Goal: Information Seeking & Learning: Find specific page/section

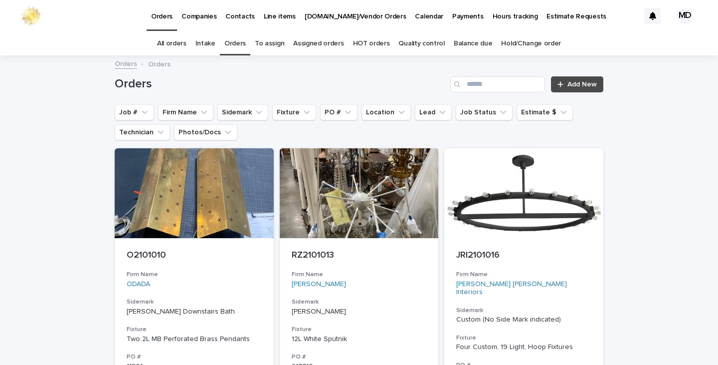
scroll to position [7, 0]
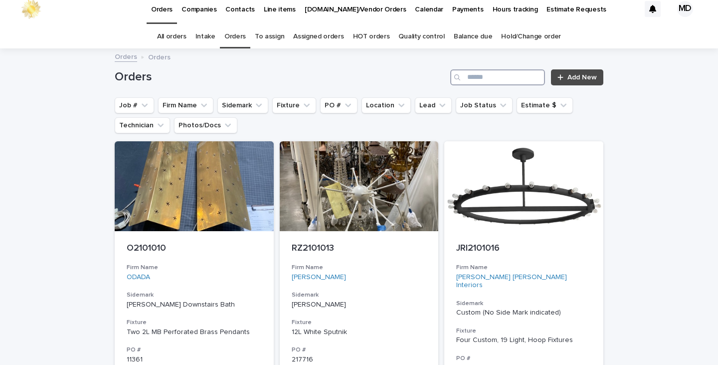
click at [480, 80] on input "Search" at bounding box center [497, 77] width 95 height 16
type input "*******"
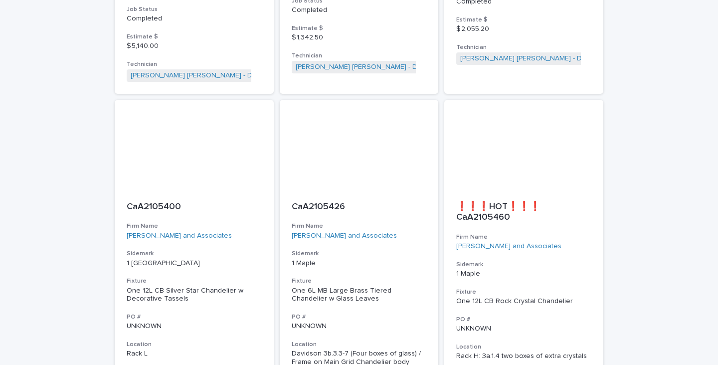
scroll to position [499, 0]
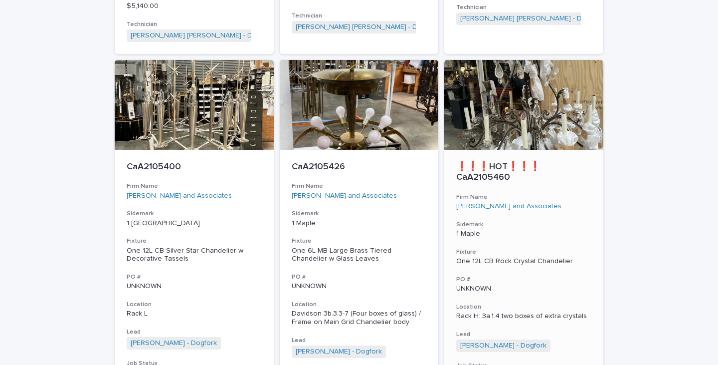
click at [535, 108] on div at bounding box center [523, 105] width 159 height 90
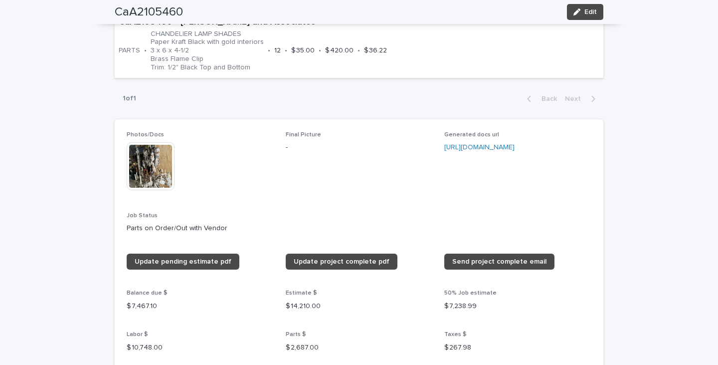
scroll to position [798, 0]
click at [146, 179] on img at bounding box center [151, 166] width 48 height 48
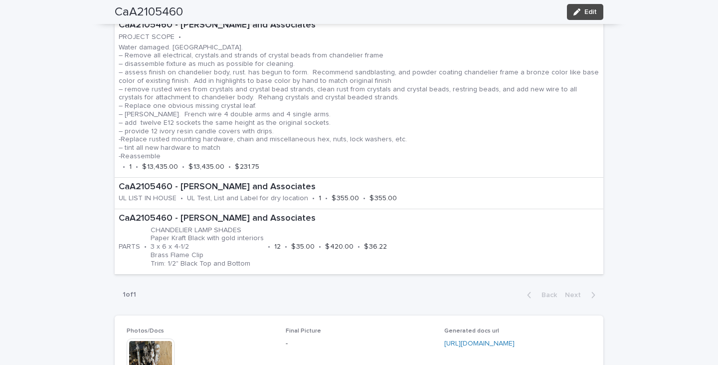
scroll to position [748, 0]
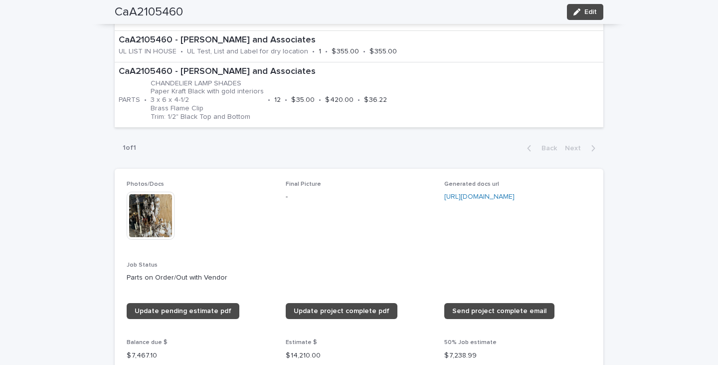
click at [144, 217] on img at bounding box center [151, 215] width 48 height 48
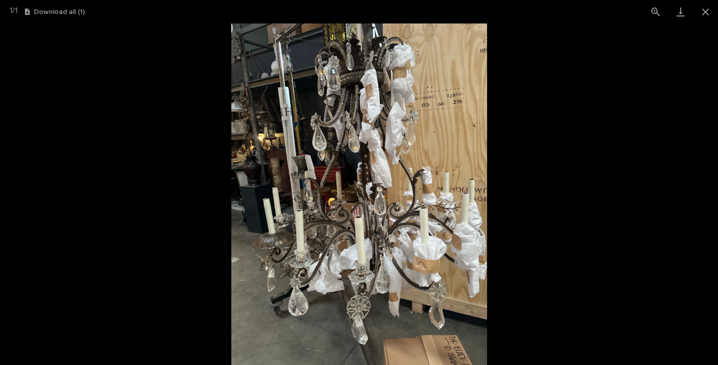
click at [367, 208] on img at bounding box center [359, 193] width 256 height 341
click at [452, 216] on img at bounding box center [359, 193] width 256 height 341
click at [654, 9] on button "View actual size" at bounding box center [655, 11] width 25 height 23
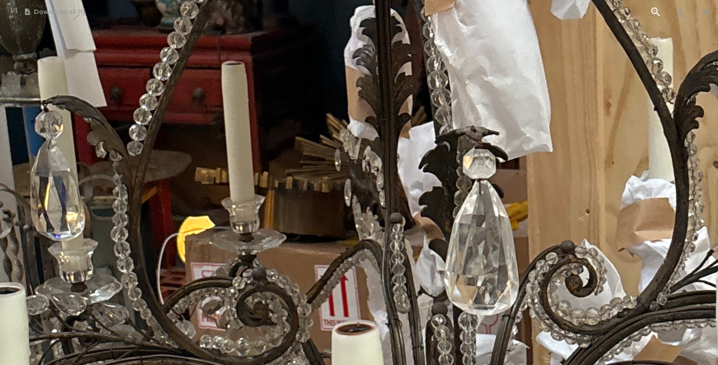
click at [654, 9] on button "View actual size" at bounding box center [655, 11] width 25 height 23
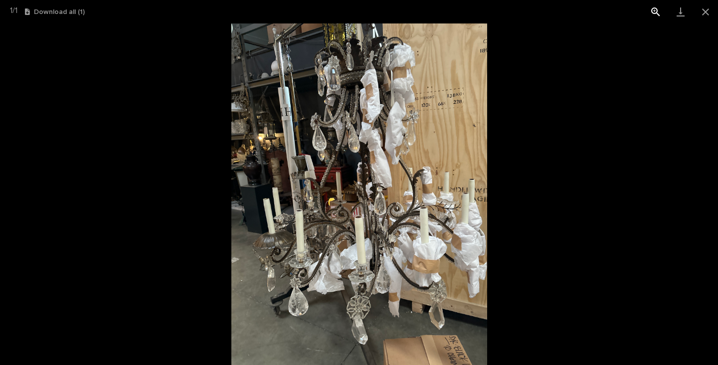
click at [654, 9] on button "View actual size" at bounding box center [655, 11] width 25 height 23
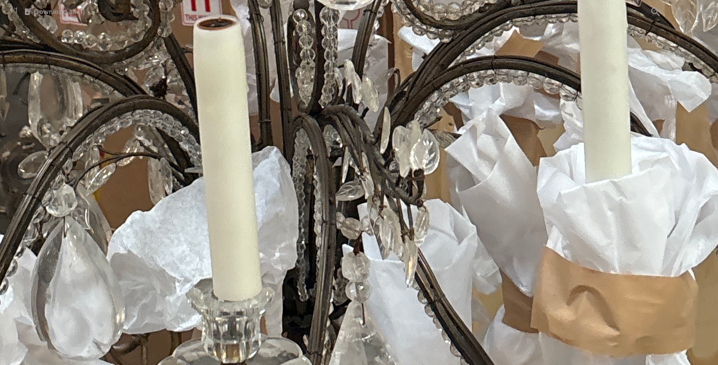
drag, startPoint x: 392, startPoint y: 244, endPoint x: 288, endPoint y: 107, distance: 172.9
click at [254, 0] on html "**********" at bounding box center [359, 182] width 718 height 365
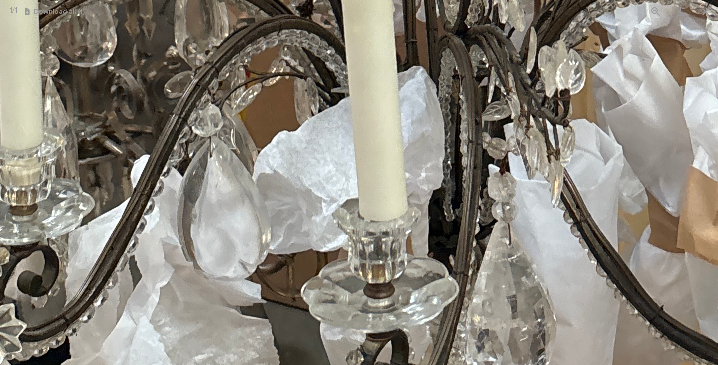
drag, startPoint x: 352, startPoint y: 177, endPoint x: 475, endPoint y: 114, distance: 137.8
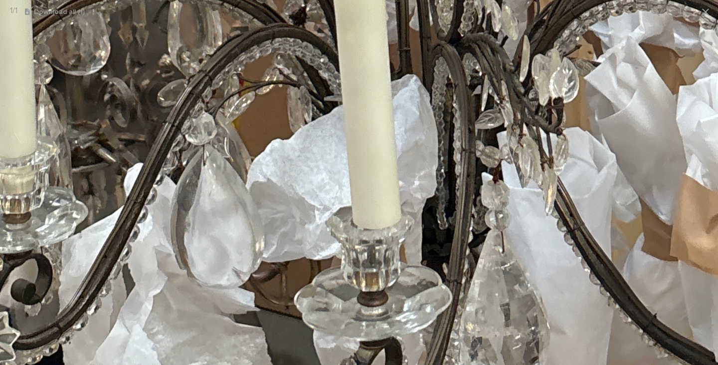
drag, startPoint x: 718, startPoint y: 1, endPoint x: 485, endPoint y: 13, distance: 233.2
click at [485, 13] on div "1 / 1 Download all ( 1 )" at bounding box center [359, 11] width 718 height 23
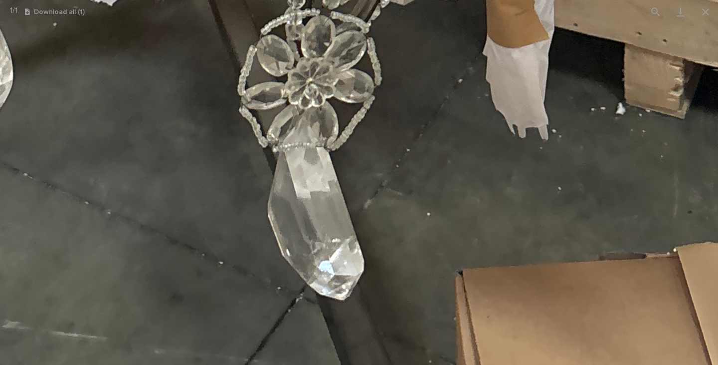
drag, startPoint x: 394, startPoint y: 305, endPoint x: 334, endPoint y: -60, distance: 370.0
click at [334, 0] on html "**********" at bounding box center [359, 182] width 718 height 365
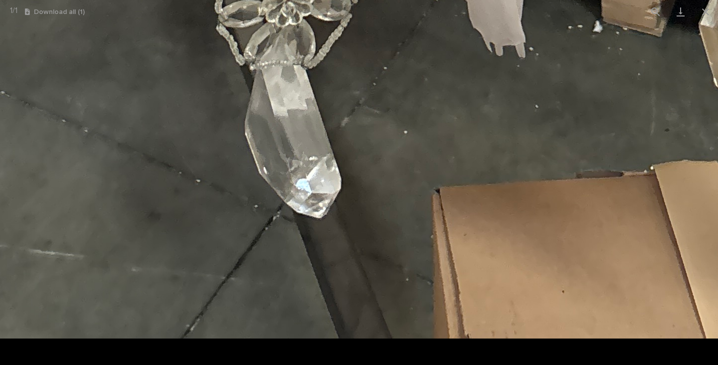
drag, startPoint x: 423, startPoint y: 101, endPoint x: 406, endPoint y: -60, distance: 162.0
click at [406, 0] on html "**********" at bounding box center [359, 182] width 718 height 365
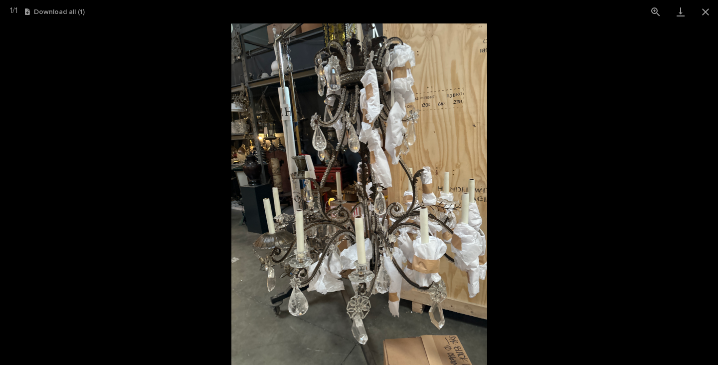
scroll to position [0, 0]
drag, startPoint x: 452, startPoint y: 234, endPoint x: 464, endPoint y: 189, distance: 46.8
click at [452, 233] on img at bounding box center [359, 193] width 256 height 341
click at [359, 169] on img at bounding box center [359, 193] width 256 height 341
click at [360, 169] on img at bounding box center [359, 193] width 256 height 341
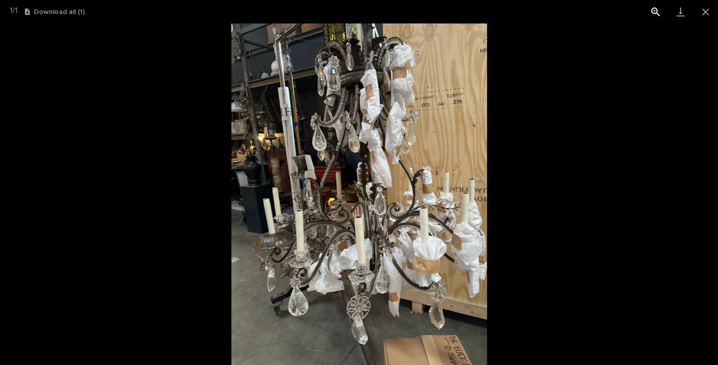
click at [652, 8] on button "View actual size" at bounding box center [655, 11] width 25 height 23
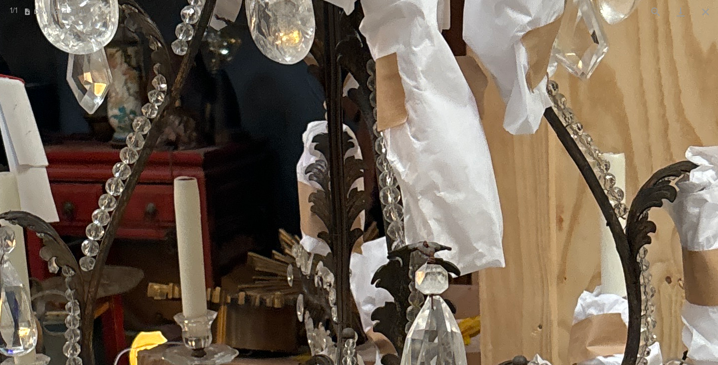
drag, startPoint x: 533, startPoint y: 52, endPoint x: 473, endPoint y: 189, distance: 149.6
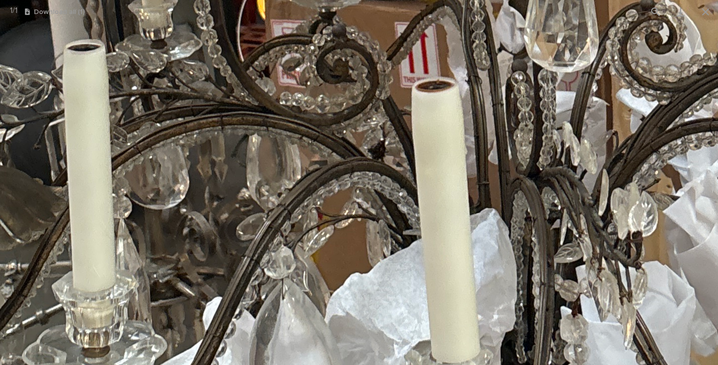
drag, startPoint x: 331, startPoint y: 313, endPoint x: 464, endPoint y: -60, distance: 395.9
click at [464, 0] on html "**********" at bounding box center [359, 182] width 718 height 365
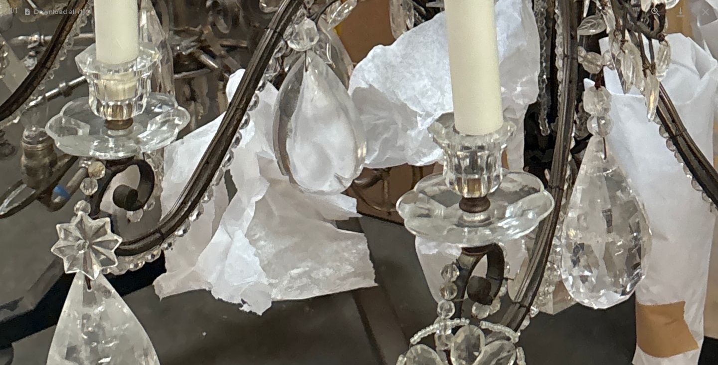
drag, startPoint x: 336, startPoint y: 44, endPoint x: 329, endPoint y: -60, distance: 104.5
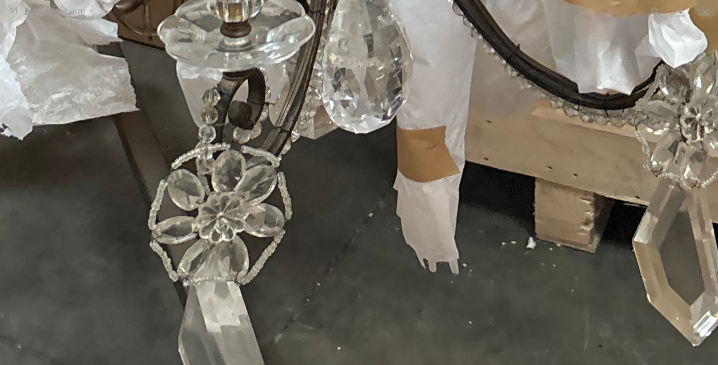
drag, startPoint x: 602, startPoint y: 339, endPoint x: 611, endPoint y: 242, distance: 96.7
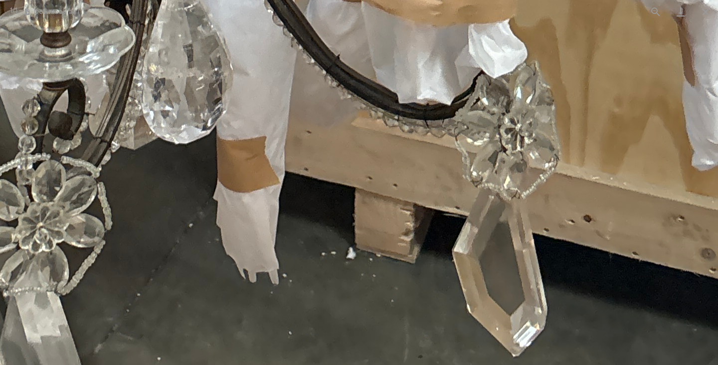
drag, startPoint x: 616, startPoint y: 247, endPoint x: 718, endPoint y: 263, distance: 103.0
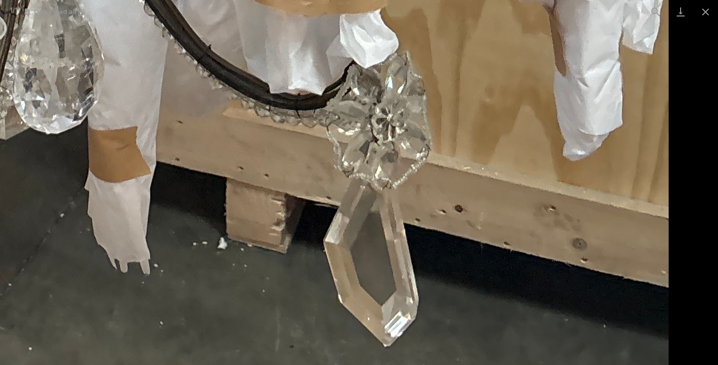
drag, startPoint x: 669, startPoint y: 269, endPoint x: 305, endPoint y: 271, distance: 364.5
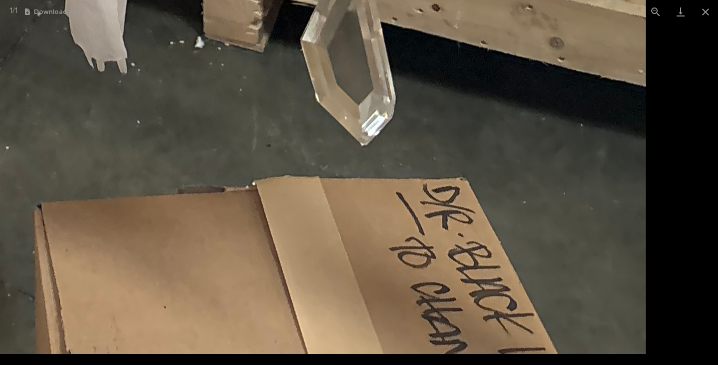
drag, startPoint x: 530, startPoint y: 215, endPoint x: 227, endPoint y: 54, distance: 342.4
click at [97, 0] on html "**********" at bounding box center [359, 182] width 718 height 365
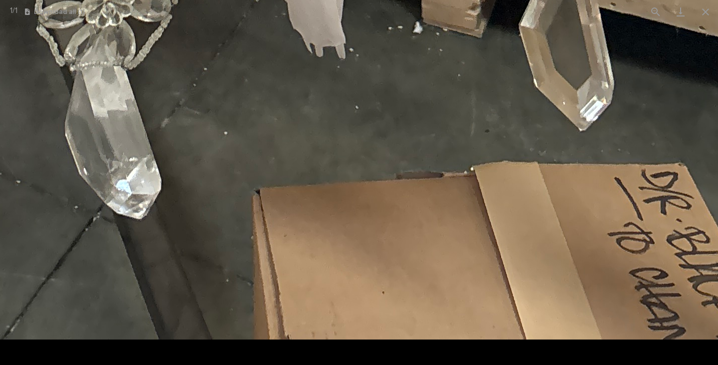
drag, startPoint x: 369, startPoint y: 267, endPoint x: 413, endPoint y: 130, distance: 143.7
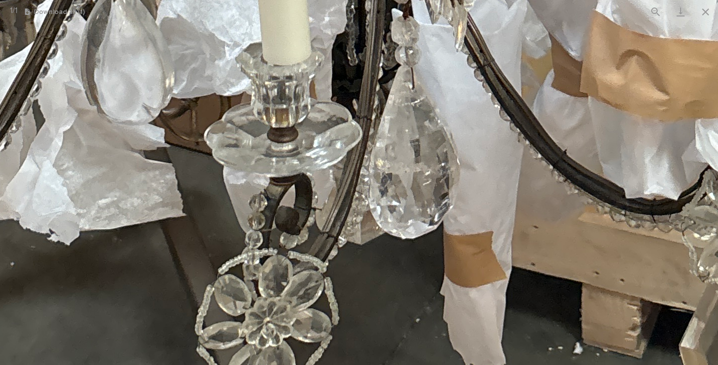
drag, startPoint x: 379, startPoint y: 97, endPoint x: 405, endPoint y: 338, distance: 242.2
click at [517, 364] on html "**********" at bounding box center [359, 182] width 718 height 365
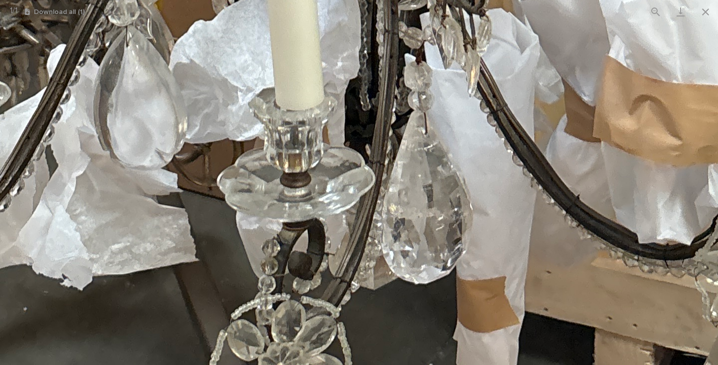
drag, startPoint x: 234, startPoint y: 141, endPoint x: 364, endPoint y: 21, distance: 176.5
click at [364, 21] on div "1 / 1 Download all ( 1 )" at bounding box center [359, 182] width 718 height 365
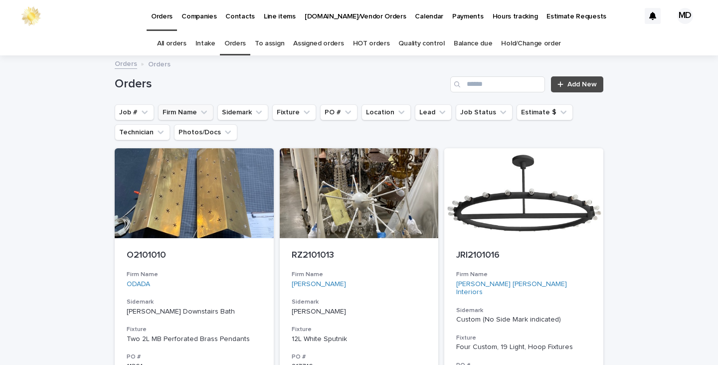
click at [174, 113] on button "Firm Name" at bounding box center [185, 112] width 55 height 16
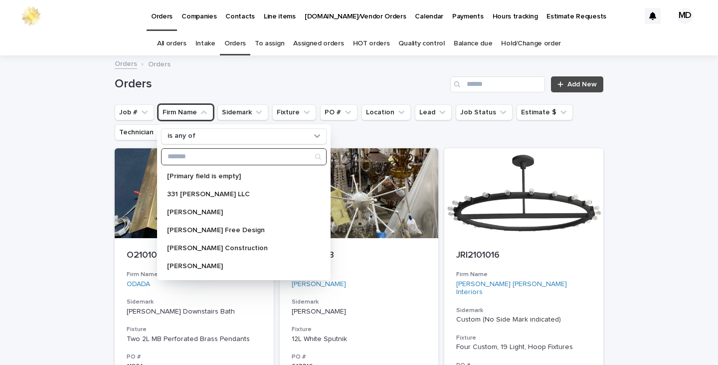
click at [193, 157] on input "Search" at bounding box center [244, 157] width 165 height 16
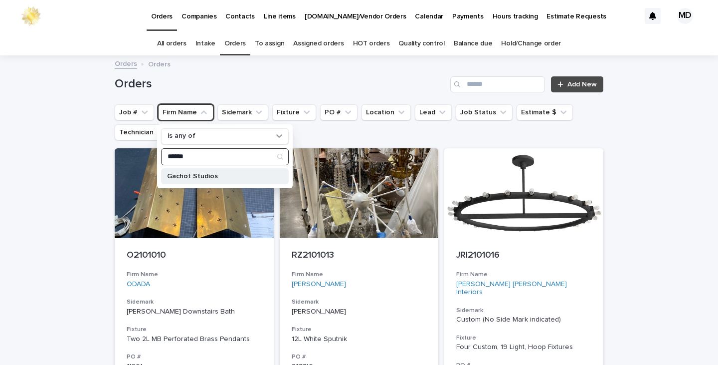
type input "******"
click at [185, 173] on p "Gachot Studios" at bounding box center [220, 176] width 106 height 7
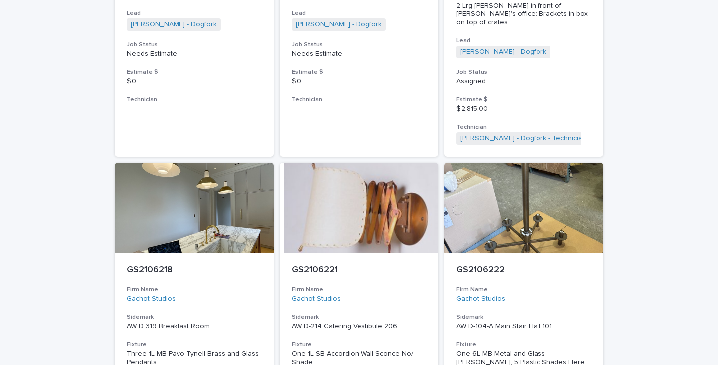
scroll to position [2443, 0]
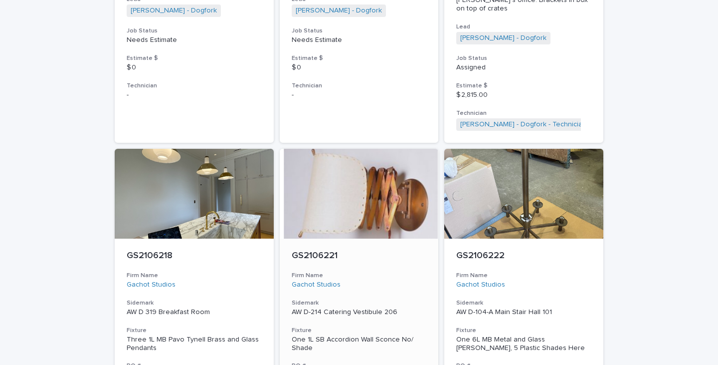
click at [351, 280] on div "Gachot Studios" at bounding box center [359, 284] width 135 height 8
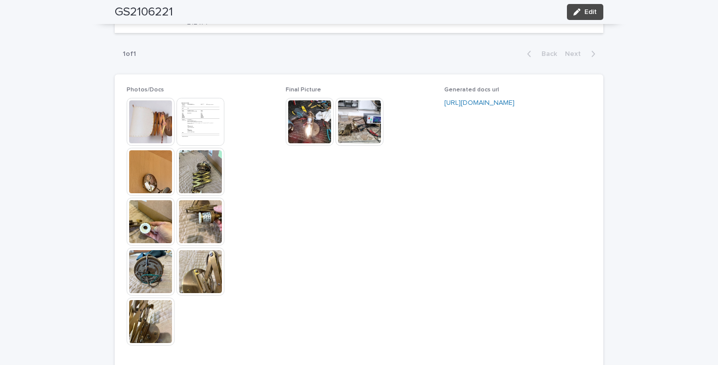
scroll to position [848, 0]
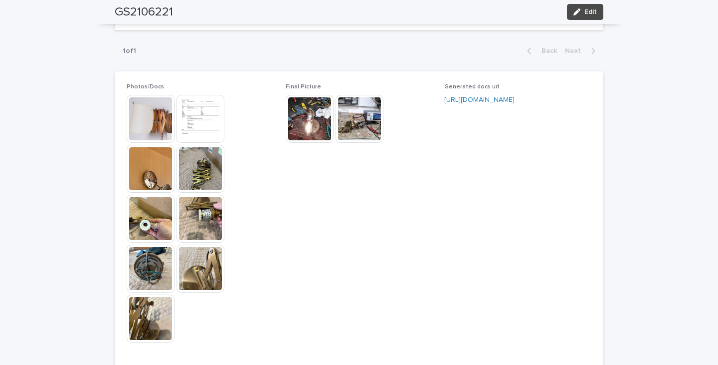
click at [146, 116] on img at bounding box center [151, 119] width 48 height 48
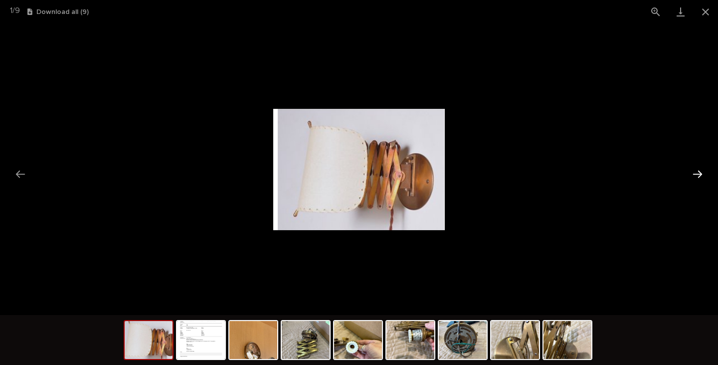
click at [698, 172] on button "Next slide" at bounding box center [697, 173] width 21 height 19
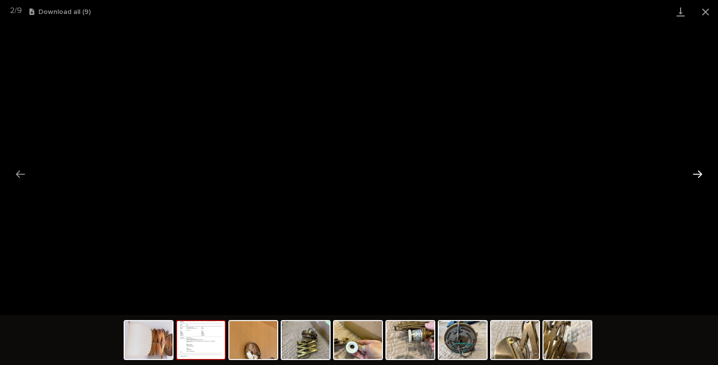
click at [698, 172] on button "Next slide" at bounding box center [697, 173] width 21 height 19
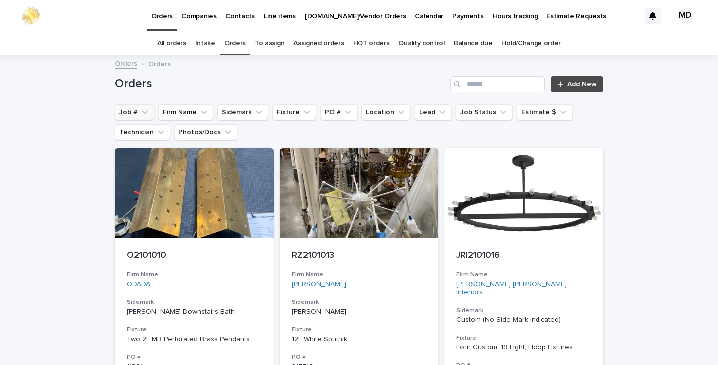
click at [126, 114] on button "Job #" at bounding box center [134, 112] width 39 height 16
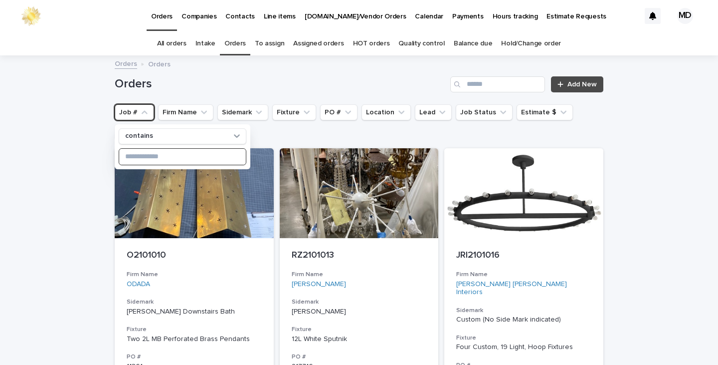
click at [147, 158] on input at bounding box center [182, 157] width 127 height 16
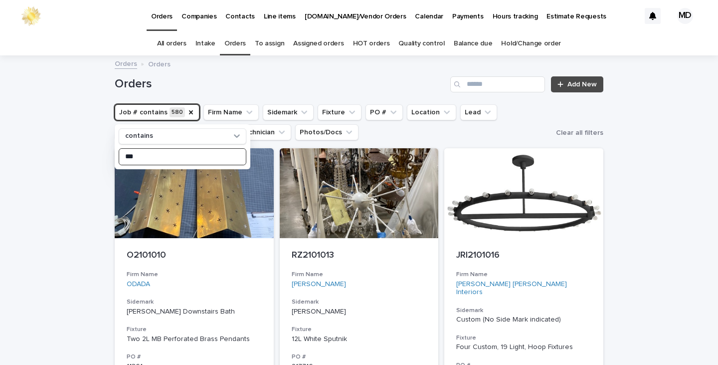
type input "****"
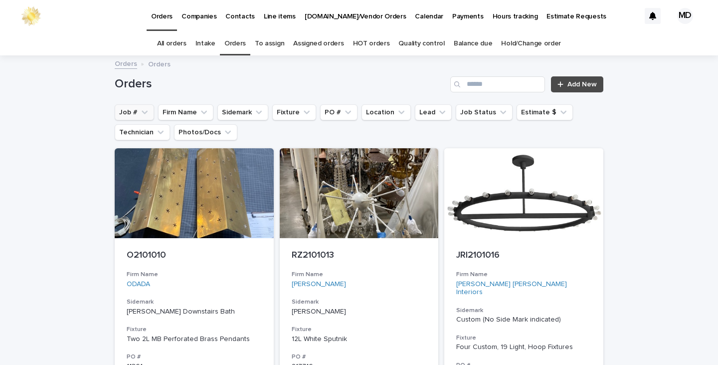
click at [123, 112] on button "Job #" at bounding box center [134, 112] width 39 height 16
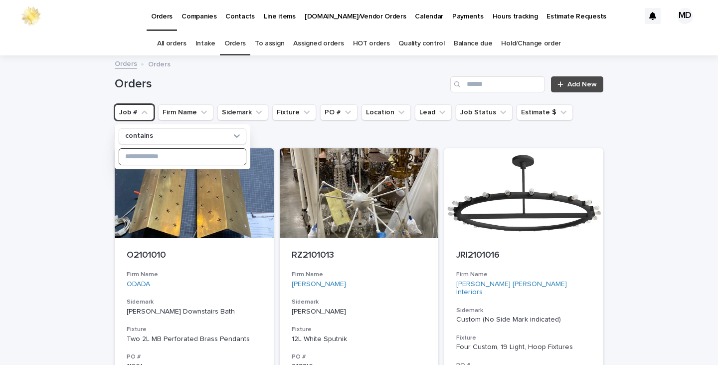
click at [142, 155] on input at bounding box center [182, 157] width 127 height 16
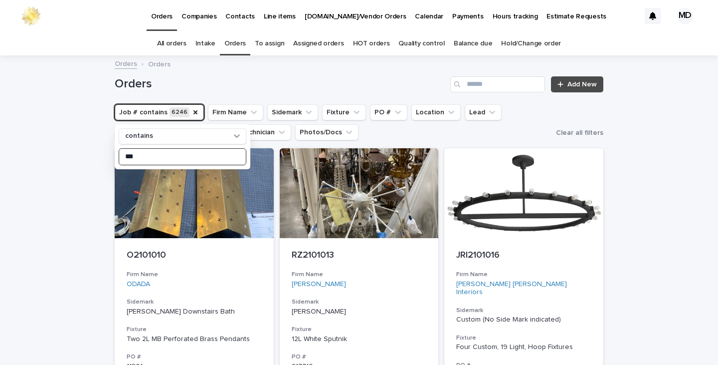
type input "****"
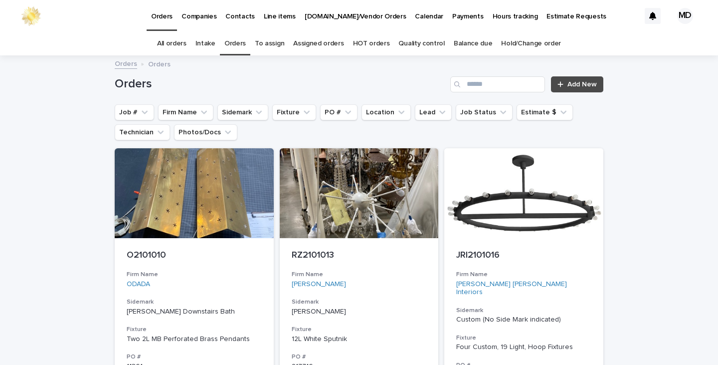
click at [235, 45] on link "Orders" at bounding box center [234, 43] width 21 height 23
click at [124, 113] on button "Job #" at bounding box center [134, 112] width 39 height 16
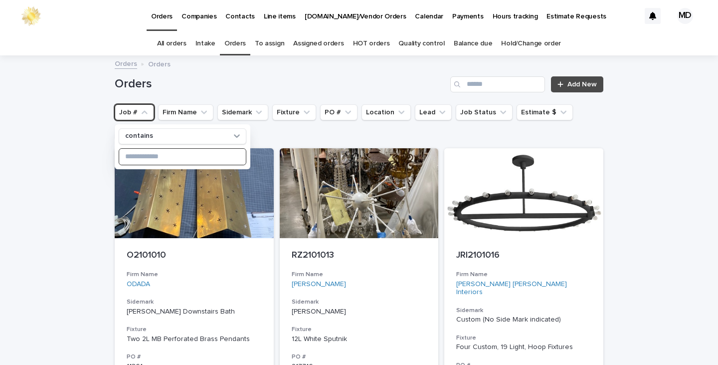
click at [147, 156] on input at bounding box center [182, 157] width 127 height 16
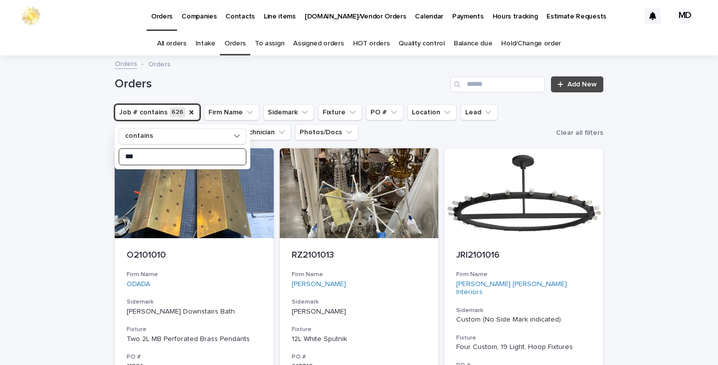
type input "****"
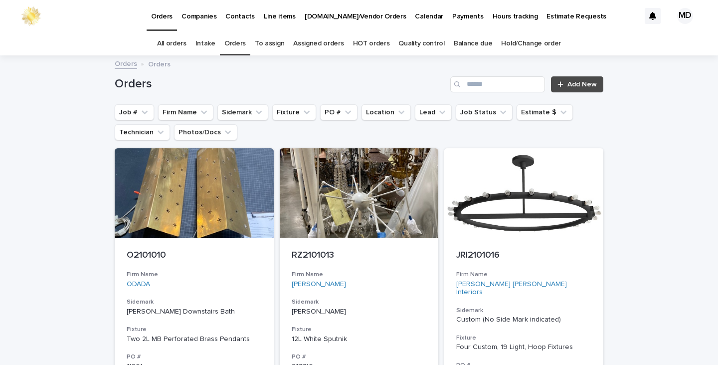
click at [240, 43] on link "Orders" at bounding box center [234, 43] width 21 height 23
click at [134, 110] on button "Job #" at bounding box center [134, 112] width 39 height 16
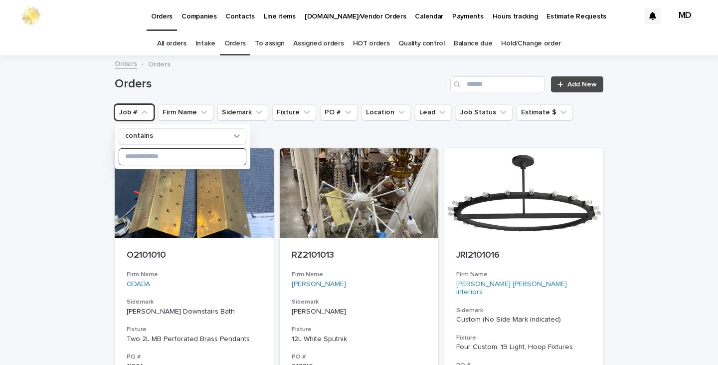
click at [133, 156] on input at bounding box center [182, 157] width 127 height 16
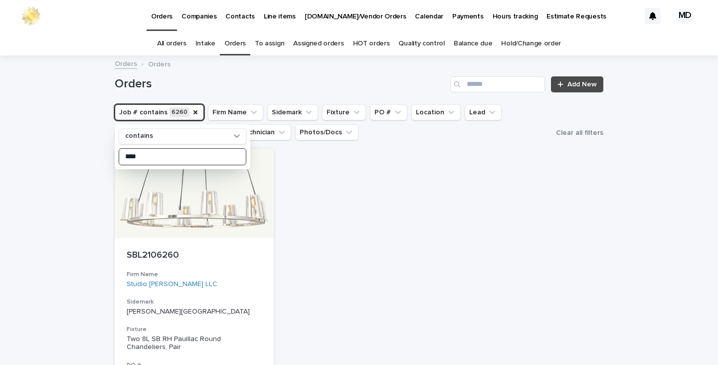
type input "****"
click at [308, 216] on div "SBL2106260 Firm Name Studio Burke LLC Sidemark Lippert Great Room Fixture Two 8…" at bounding box center [359, 339] width 489 height 383
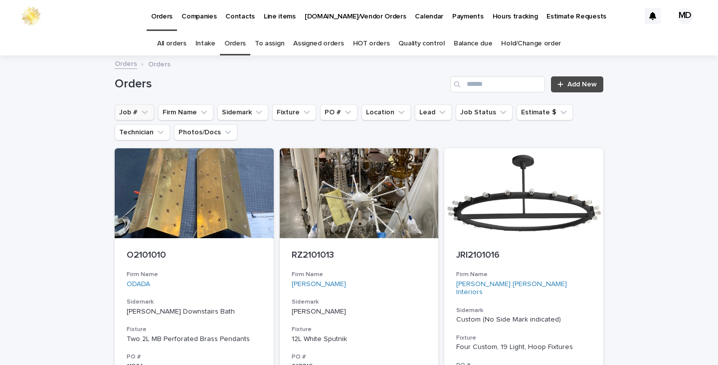
click at [132, 110] on button "Job #" at bounding box center [134, 112] width 39 height 16
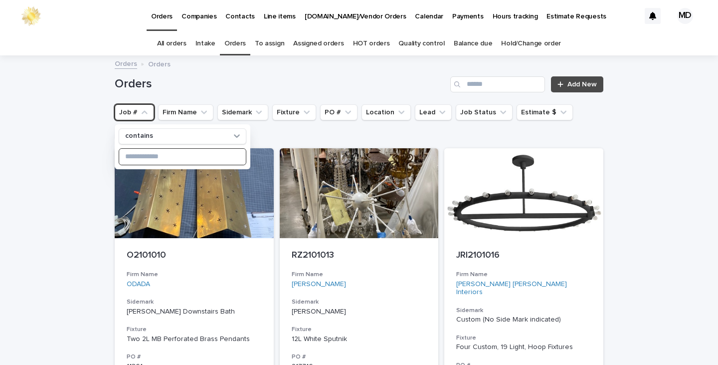
click at [157, 157] on input at bounding box center [182, 157] width 127 height 16
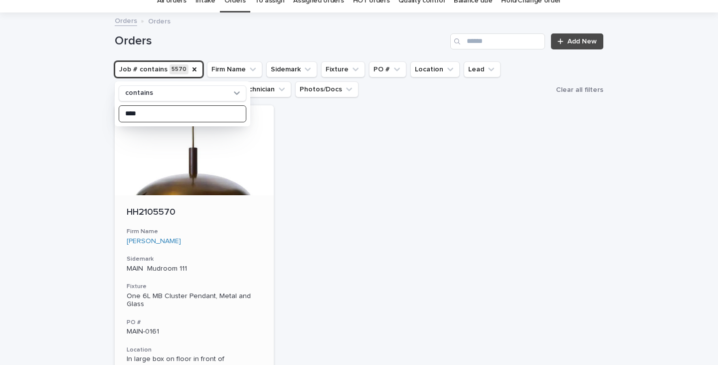
scroll to position [199, 0]
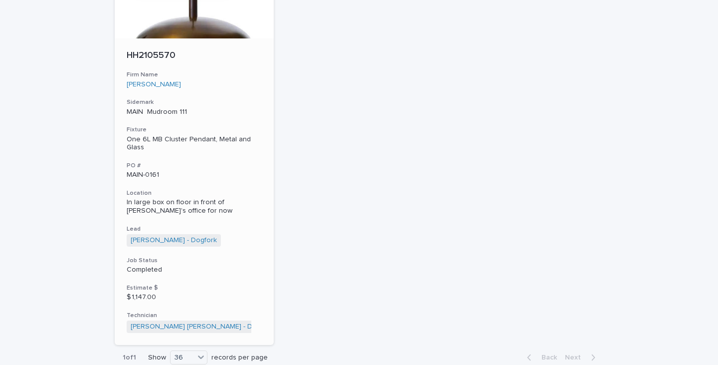
type input "****"
click at [160, 200] on p "In large box on floor in front of [PERSON_NAME]'s office for now" at bounding box center [194, 206] width 135 height 17
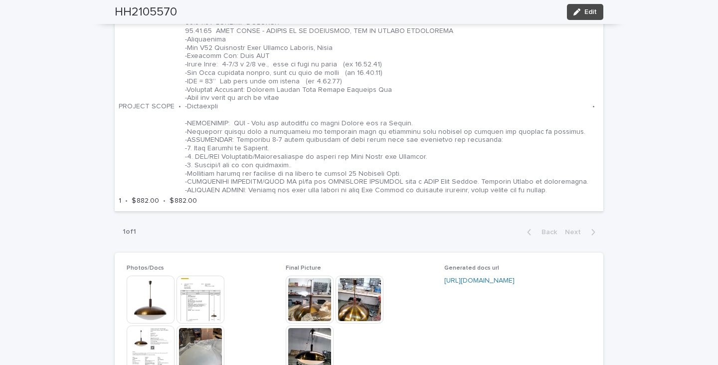
scroll to position [698, 0]
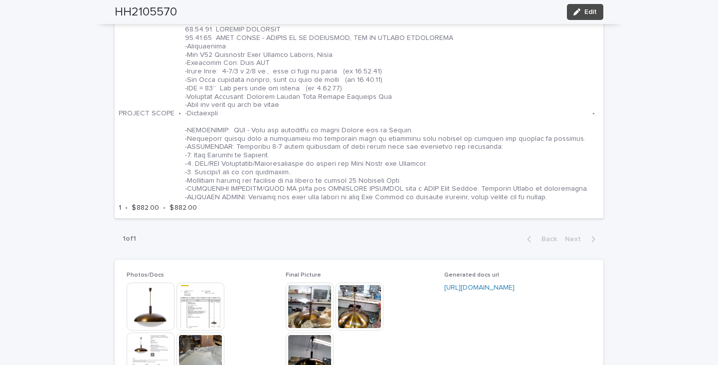
click at [146, 305] on img at bounding box center [151, 306] width 48 height 48
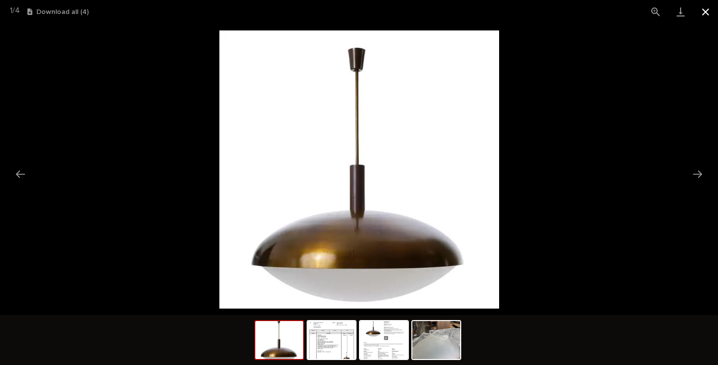
drag, startPoint x: 703, startPoint y: 12, endPoint x: 695, endPoint y: 15, distance: 8.7
click at [697, 9] on button "Close gallery" at bounding box center [705, 11] width 25 height 23
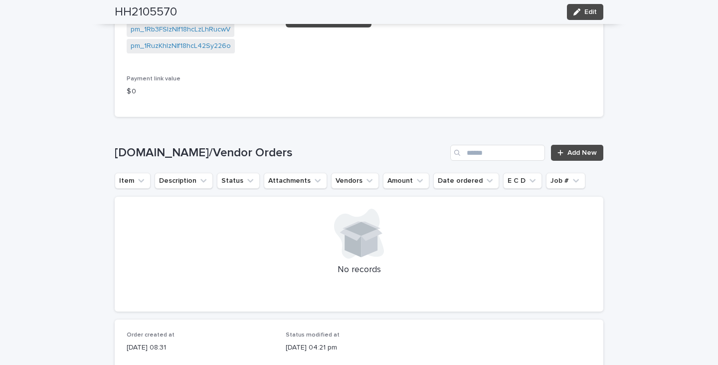
scroll to position [1582, 0]
